Goal: Check status

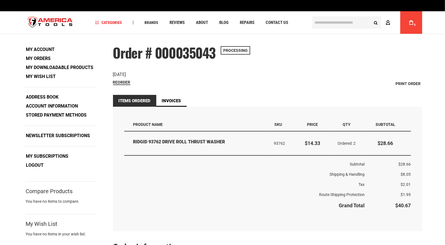
click at [388, 23] on icon at bounding box center [388, 22] width 4 height 5
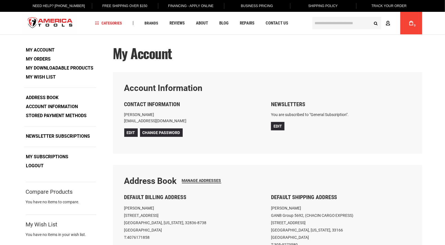
click at [387, 23] on icon at bounding box center [388, 23] width 4 height 5
